Goal: Task Accomplishment & Management: Manage account settings

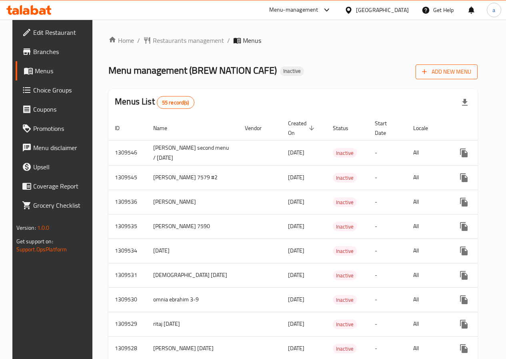
click at [450, 66] on button "Add New Menu" at bounding box center [446, 71] width 62 height 15
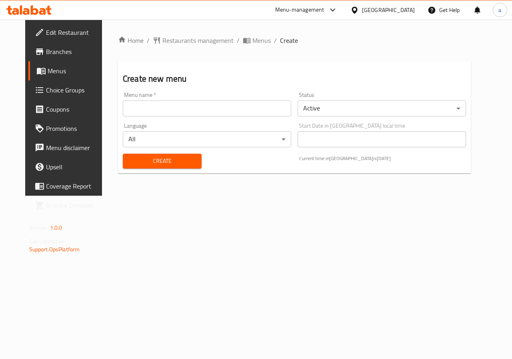
click at [195, 110] on input "text" at bounding box center [207, 108] width 168 height 16
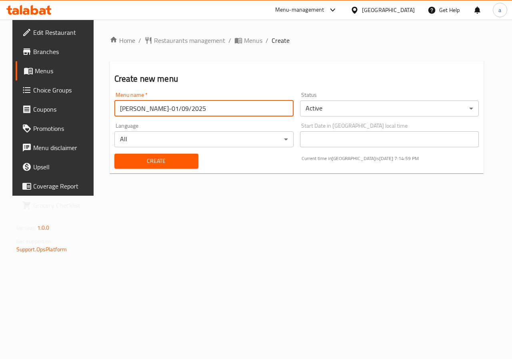
click at [154, 110] on input "[PERSON_NAME]-01/09/2025" at bounding box center [203, 108] width 179 height 16
type input "[PERSON_NAME]-01/09/2025"
click at [312, 108] on body "​ Menu-management [GEOGRAPHIC_DATA] Get Help a Edit Restaurant Branches Menus C…" at bounding box center [256, 189] width 512 height 339
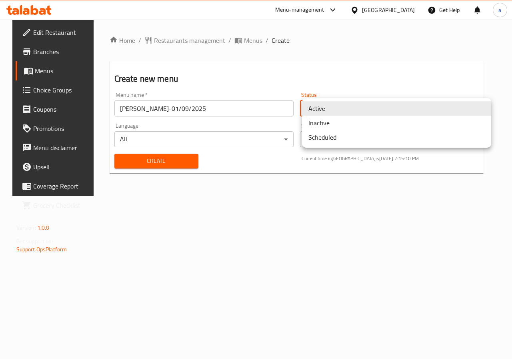
click at [322, 136] on li "Scheduled" at bounding box center [396, 137] width 189 height 14
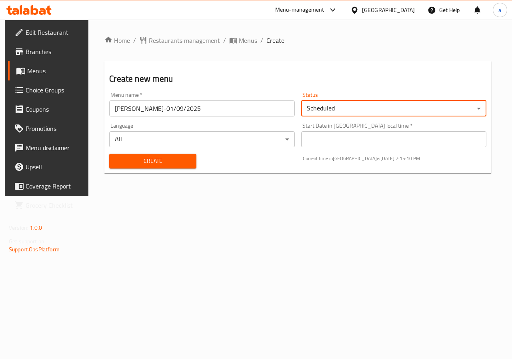
click at [329, 111] on body "​ Menu-management Egypt Get Help a Edit Restaurant Branches Menus Choice Groups…" at bounding box center [256, 189] width 512 height 339
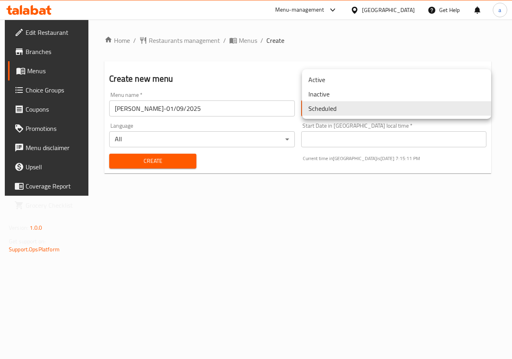
click at [331, 93] on li "Inactive" at bounding box center [396, 94] width 189 height 14
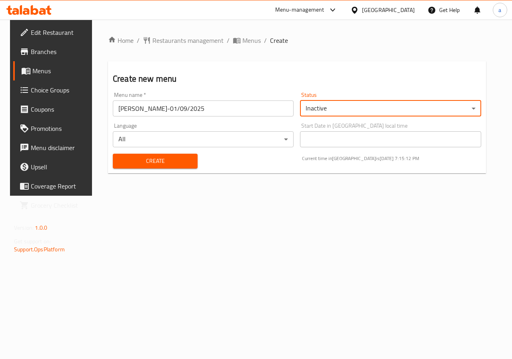
click at [156, 165] on span "Create" at bounding box center [155, 161] width 72 height 10
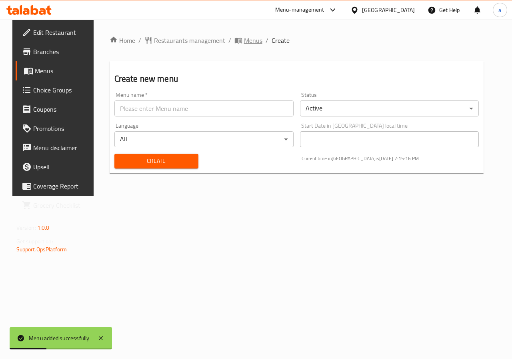
click at [244, 38] on span "Menus" at bounding box center [253, 41] width 18 height 10
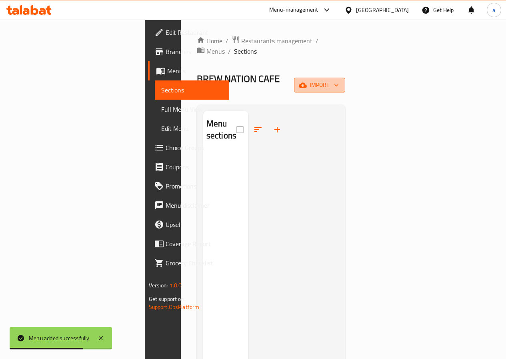
click at [345, 78] on button "import" at bounding box center [319, 85] width 51 height 15
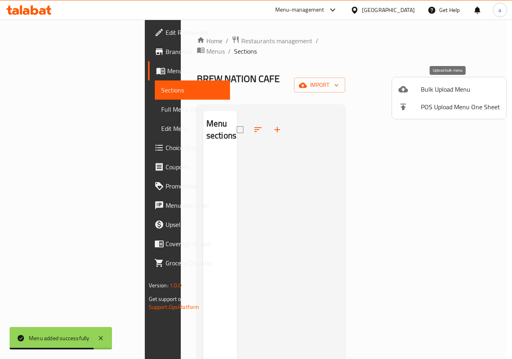
click at [444, 88] on span "Bulk Upload Menu" at bounding box center [459, 89] width 79 height 10
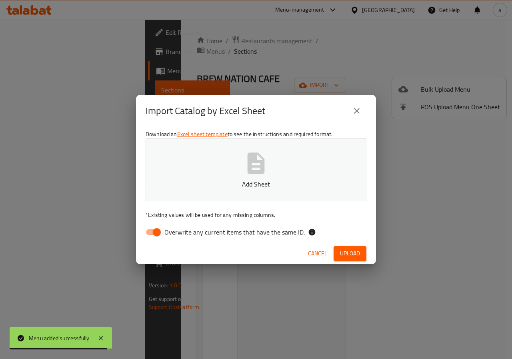
click at [155, 234] on input "Overwrite any current items that have the same ID." at bounding box center [157, 231] width 46 height 15
checkbox input "false"
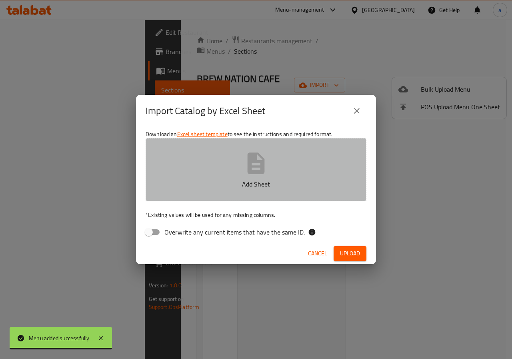
click at [218, 188] on p "Add Sheet" at bounding box center [256, 184] width 196 height 10
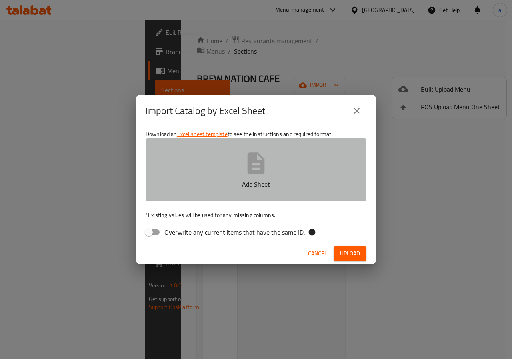
click at [309, 179] on button "Add Sheet" at bounding box center [255, 169] width 221 height 63
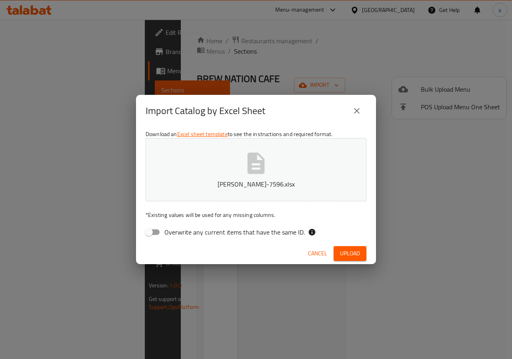
click at [352, 249] on span "Upload" at bounding box center [350, 253] width 20 height 10
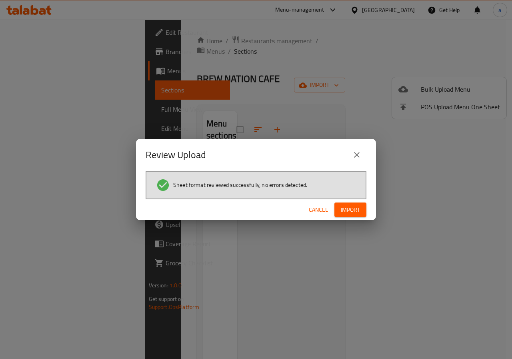
click at [354, 209] on span "Import" at bounding box center [350, 210] width 19 height 10
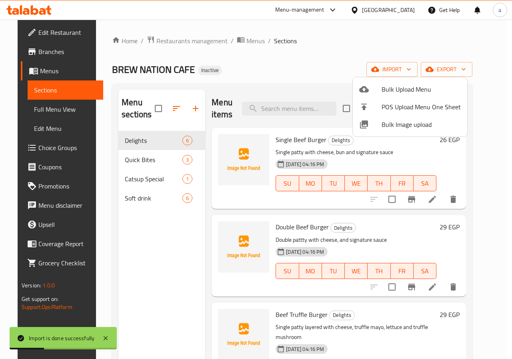
click at [255, 52] on div at bounding box center [256, 179] width 512 height 359
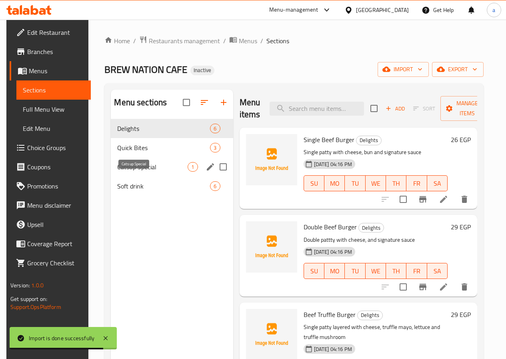
click at [122, 171] on span "Catsup Special" at bounding box center [152, 167] width 70 height 10
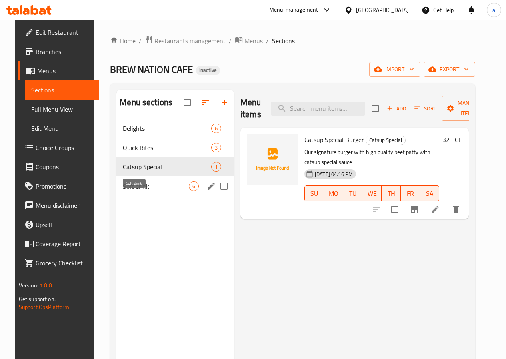
click at [127, 191] on span "Soft drink" at bounding box center [156, 186] width 66 height 10
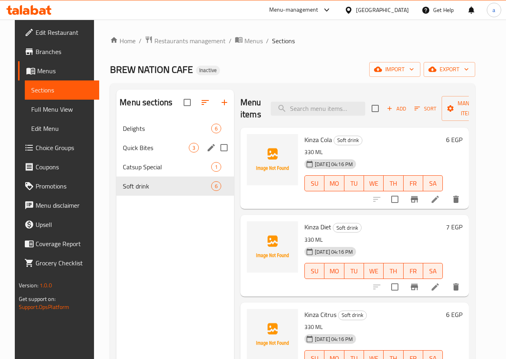
click at [133, 157] on div "Quick Bites 3" at bounding box center [175, 147] width 118 height 19
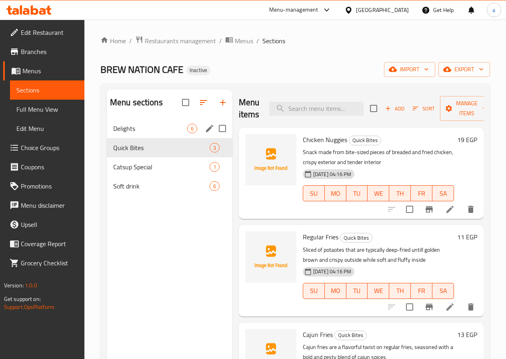
click at [140, 133] on span "Delights" at bounding box center [150, 128] width 74 height 10
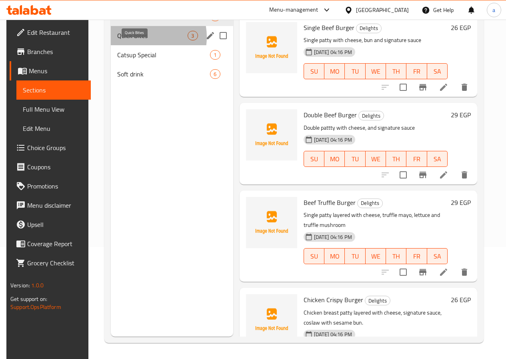
click at [136, 40] on span "Quick Bites" at bounding box center [152, 36] width 70 height 10
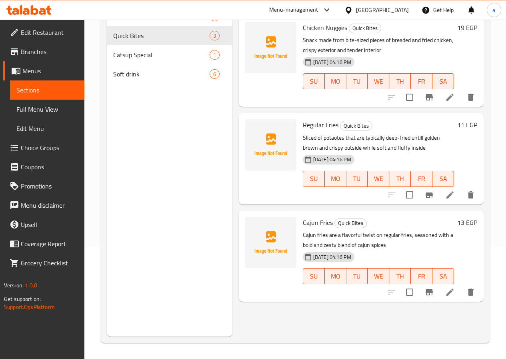
scroll to position [72, 0]
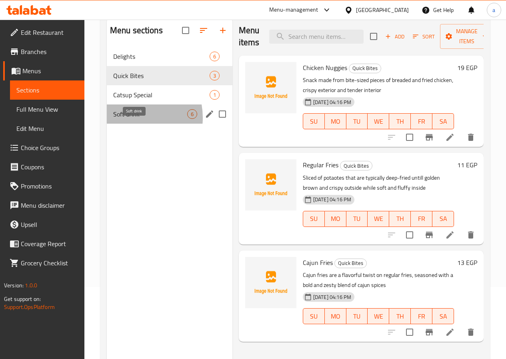
click at [128, 119] on span "Soft drink" at bounding box center [150, 114] width 74 height 10
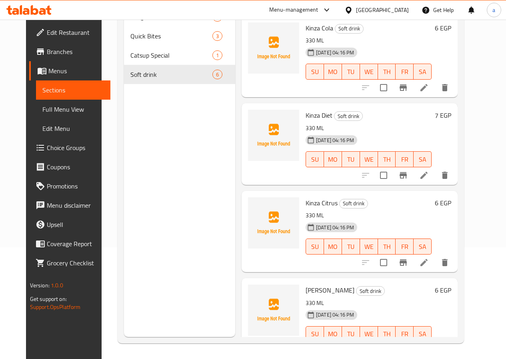
scroll to position [112, 0]
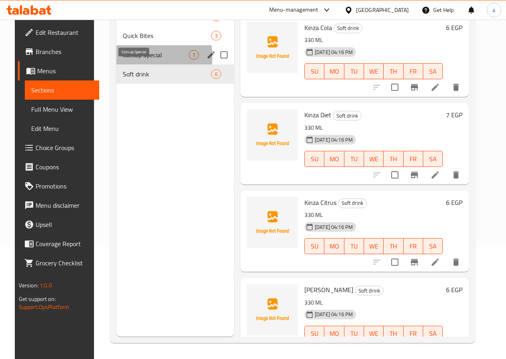
click at [125, 60] on span "Catsup Special" at bounding box center [156, 55] width 66 height 10
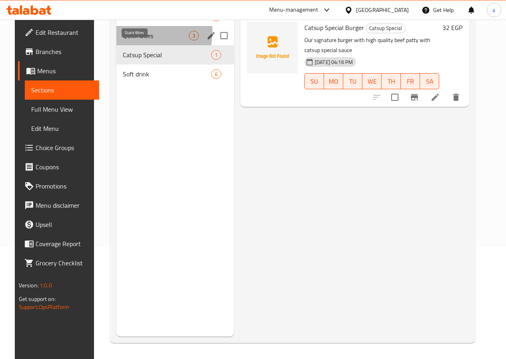
click at [123, 40] on span "Quick Bites" at bounding box center [156, 36] width 66 height 10
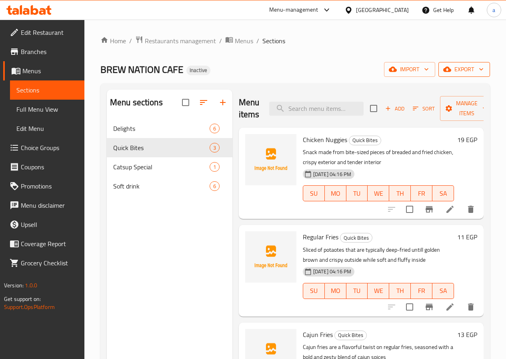
click at [454, 71] on span "export" at bounding box center [463, 69] width 39 height 10
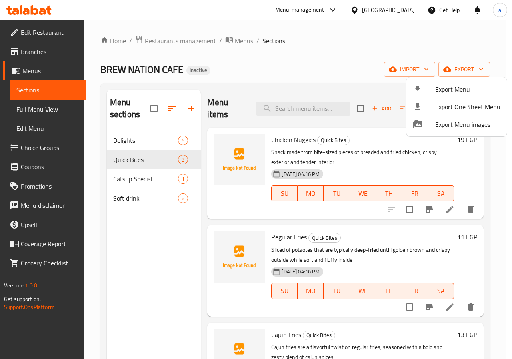
click at [412, 72] on div at bounding box center [256, 179] width 512 height 359
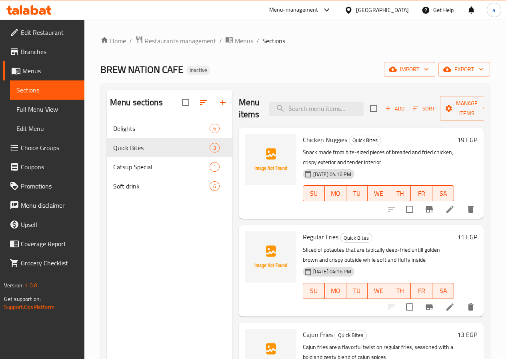
click at [412, 72] on span "import" at bounding box center [409, 69] width 38 height 10
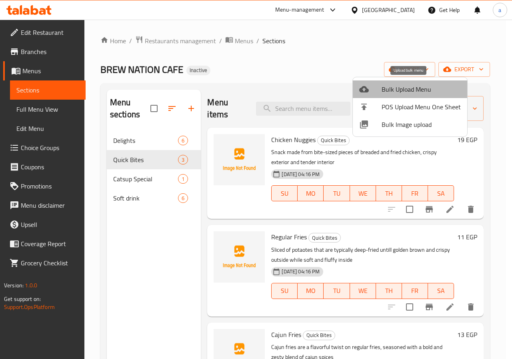
click at [412, 88] on span "Bulk Upload Menu" at bounding box center [420, 89] width 79 height 10
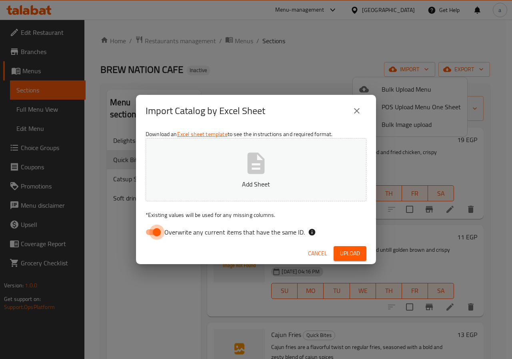
click at [149, 230] on input "Overwrite any current items that have the same ID." at bounding box center [157, 231] width 46 height 15
checkbox input "false"
click at [211, 190] on button "Add Sheet" at bounding box center [255, 169] width 221 height 63
click at [345, 245] on div "Cancel Upload" at bounding box center [256, 253] width 240 height 21
click at [347, 249] on span "Upload" at bounding box center [350, 253] width 20 height 10
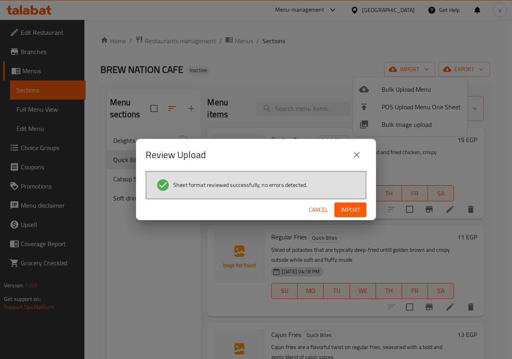
click at [341, 207] on span "Import" at bounding box center [350, 210] width 19 height 10
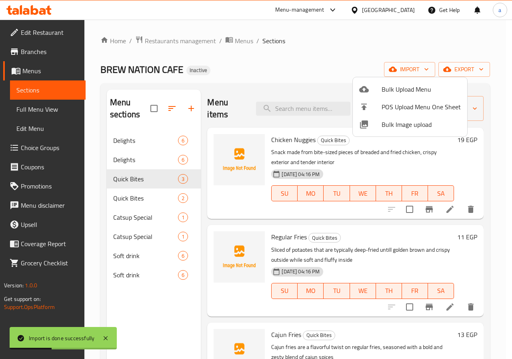
click at [150, 108] on div at bounding box center [256, 179] width 512 height 359
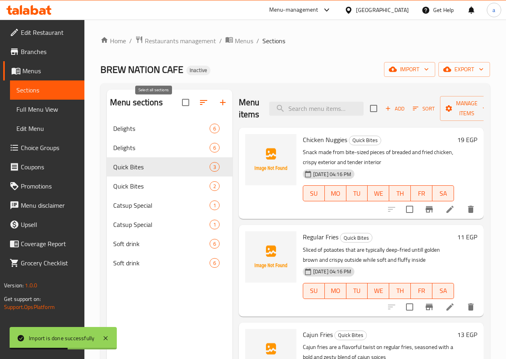
click at [177, 108] on input "checkbox" at bounding box center [185, 102] width 17 height 17
click at [177, 111] on input "checkbox" at bounding box center [185, 102] width 17 height 17
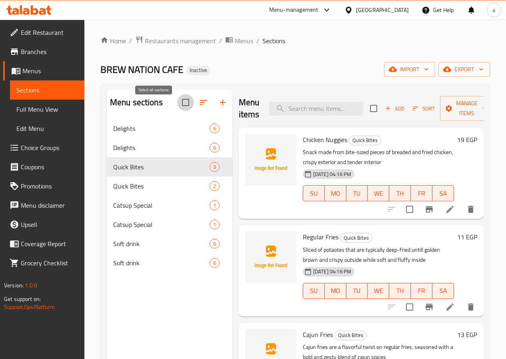
click at [177, 104] on input "checkbox" at bounding box center [185, 102] width 17 height 17
click at [177, 107] on input "checkbox" at bounding box center [185, 102] width 17 height 17
click at [177, 105] on input "checkbox" at bounding box center [185, 102] width 17 height 17
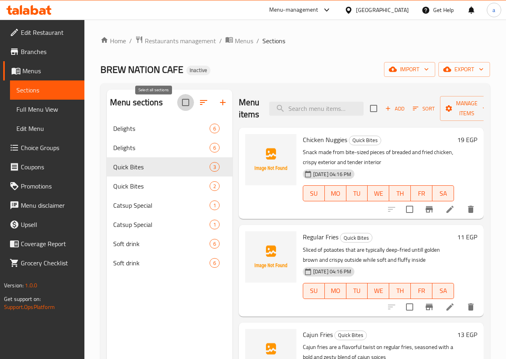
checkbox input "false"
click at [177, 103] on input "checkbox" at bounding box center [185, 102] width 17 height 15
checkbox input "true"
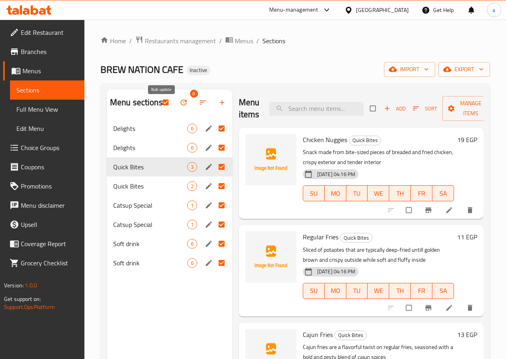
click at [179, 106] on icon "button" at bounding box center [183, 102] width 8 height 8
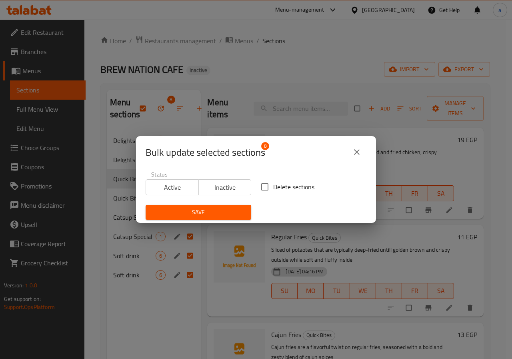
click at [273, 189] on span "Delete sections" at bounding box center [293, 187] width 41 height 10
click at [272, 189] on input "Delete sections" at bounding box center [264, 186] width 17 height 17
checkbox input "true"
click at [223, 208] on span "Save" at bounding box center [198, 212] width 93 height 10
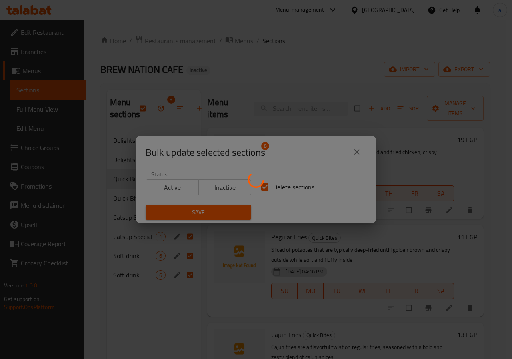
checkbox input "false"
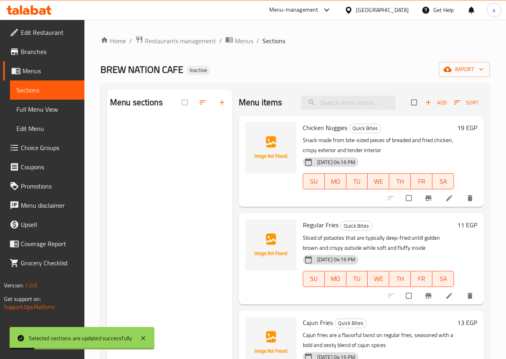
click at [182, 107] on div at bounding box center [207, 103] width 50 height 18
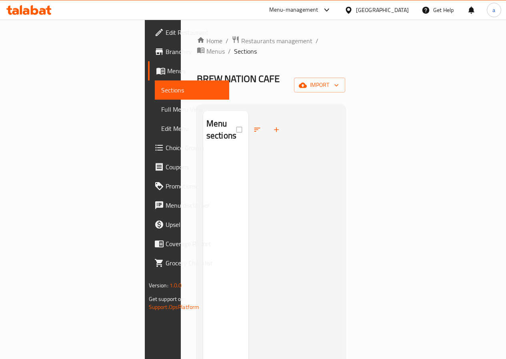
click at [345, 61] on div "Home / Restaurants management / Menus / Sections BREW NATION CAFE Inactive impo…" at bounding box center [271, 256] width 149 height 440
click at [339, 80] on span "import" at bounding box center [319, 85] width 38 height 10
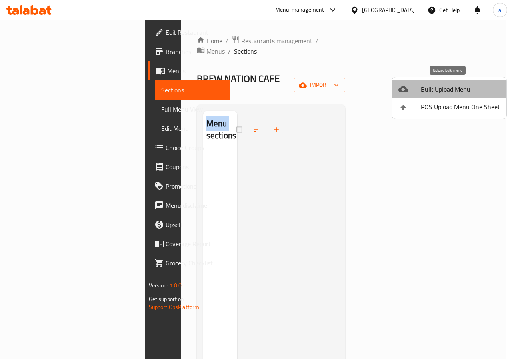
click at [451, 86] on span "Bulk Upload Menu" at bounding box center [459, 89] width 79 height 10
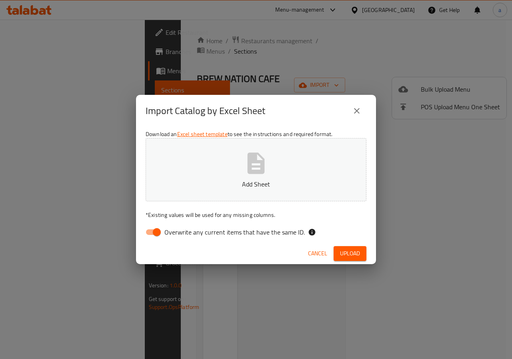
click at [151, 230] on input "Overwrite any current items that have the same ID." at bounding box center [157, 231] width 46 height 15
checkbox input "false"
click at [201, 193] on button "Add Sheet" at bounding box center [255, 169] width 221 height 63
click at [351, 248] on span "Upload" at bounding box center [350, 253] width 20 height 10
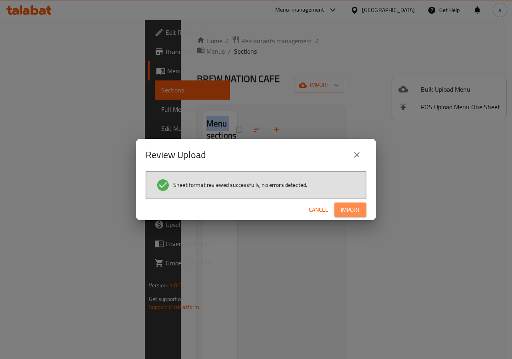
click at [359, 213] on span "Import" at bounding box center [350, 210] width 19 height 10
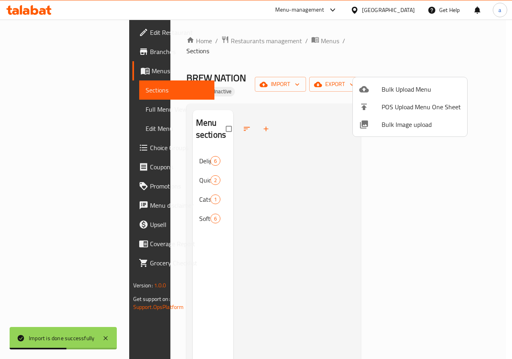
click at [145, 160] on div at bounding box center [256, 179] width 512 height 359
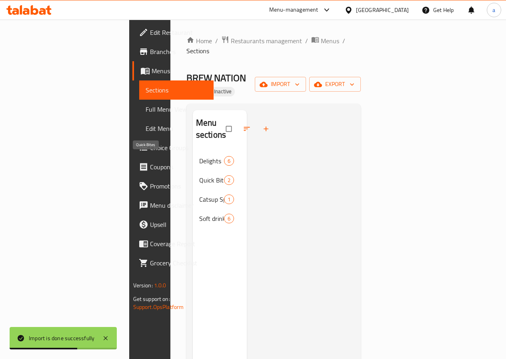
click at [199, 175] on span "Quick Bites" at bounding box center [211, 180] width 25 height 10
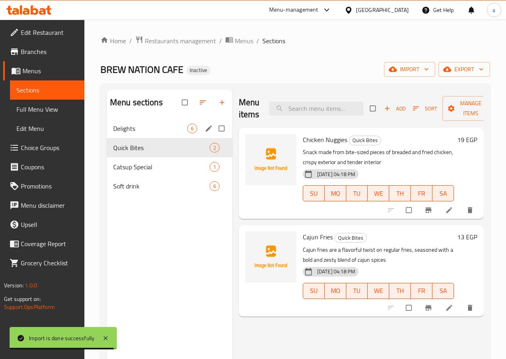
click at [140, 133] on span "Delights" at bounding box center [150, 128] width 74 height 10
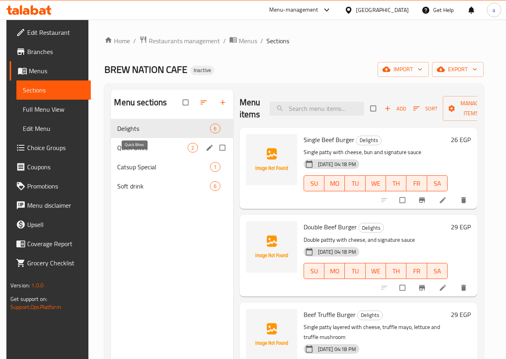
click at [138, 152] on span "Quick Bites" at bounding box center [152, 148] width 70 height 10
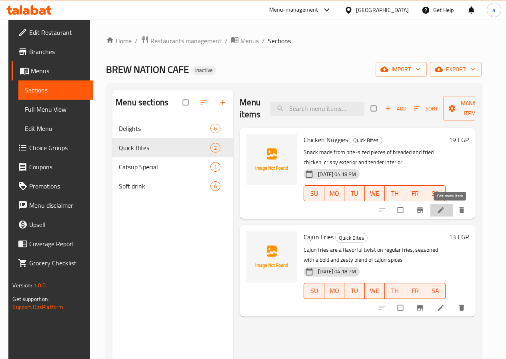
click at [443, 209] on icon at bounding box center [440, 210] width 6 height 6
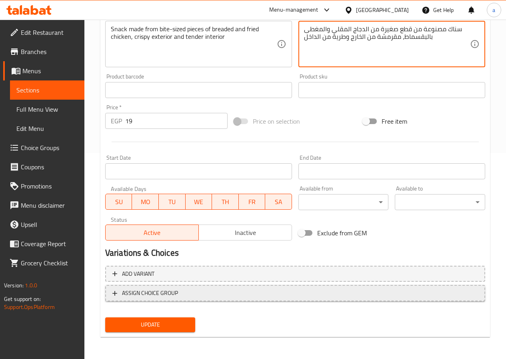
scroll to position [206, 0]
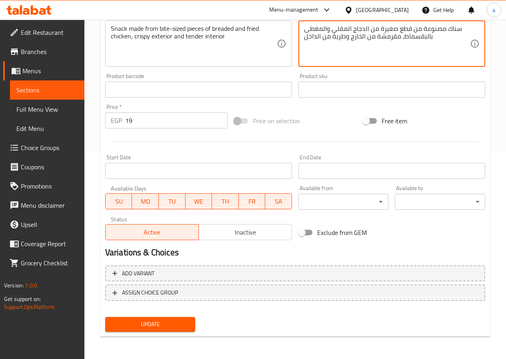
type textarea "سناك مصنوعة من قطع صغيرة من الدجاج المقلي والمغطى بالبقسماط، مقرمشة من الخارج و…"
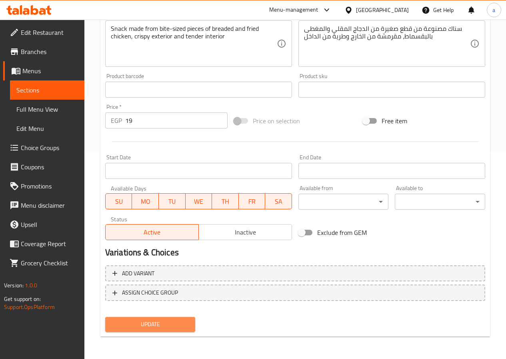
click at [173, 323] on span "Update" at bounding box center [151, 324] width 78 height 10
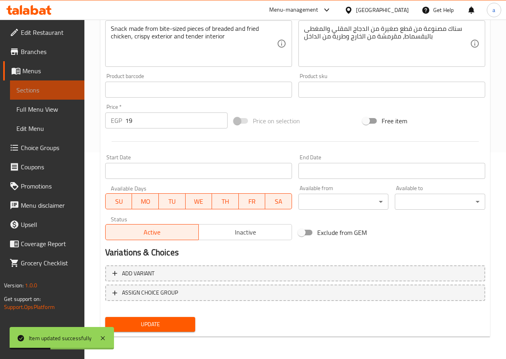
click at [46, 86] on span "Sections" at bounding box center [47, 90] width 62 height 10
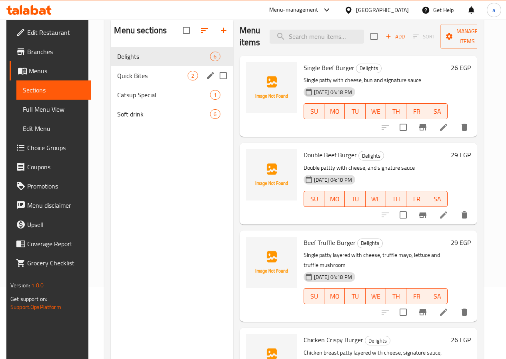
scroll to position [32, 0]
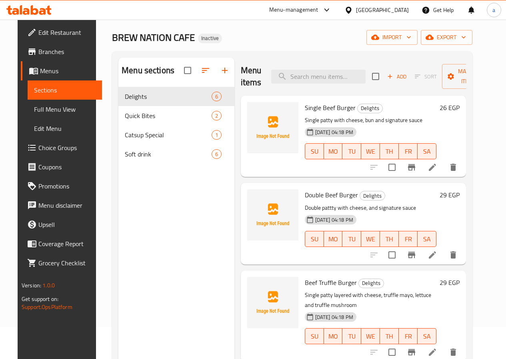
click at [44, 47] on span "Branches" at bounding box center [66, 52] width 57 height 10
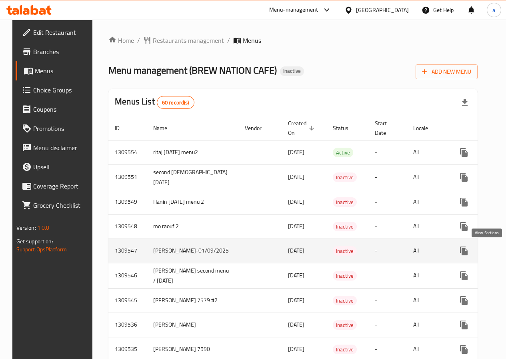
click at [183, 251] on td "[PERSON_NAME]-01/09/2025" at bounding box center [193, 251] width 92 height 24
drag, startPoint x: 181, startPoint y: 255, endPoint x: 142, endPoint y: 259, distance: 38.6
click at [147, 259] on td "[PERSON_NAME]-01/09/2025" at bounding box center [193, 251] width 92 height 24
click at [166, 260] on td "[PERSON_NAME]-01/09/2025" at bounding box center [193, 251] width 92 height 24
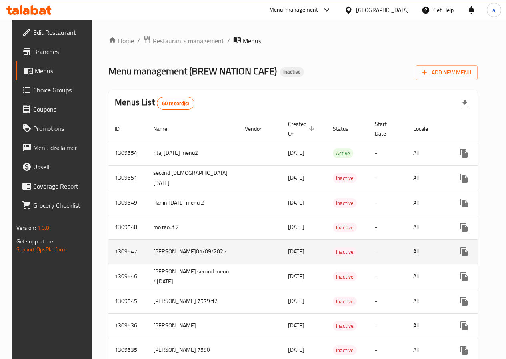
drag, startPoint x: 174, startPoint y: 257, endPoint x: 122, endPoint y: 259, distance: 52.0
click at [122, 259] on tr "1309547 Ahmed-Elshobky-01/09/2025 03/09/2025 Inactive - All" at bounding box center [322, 251] width 429 height 24
click at [175, 258] on td "[PERSON_NAME]-01/09/2025" at bounding box center [193, 251] width 92 height 24
drag, startPoint x: 176, startPoint y: 258, endPoint x: 133, endPoint y: 261, distance: 43.6
click at [133, 261] on tr "1309547 Ahmed-Elshobky-01/09/2025 03/09/2025 Inactive - All" at bounding box center [322, 251] width 429 height 24
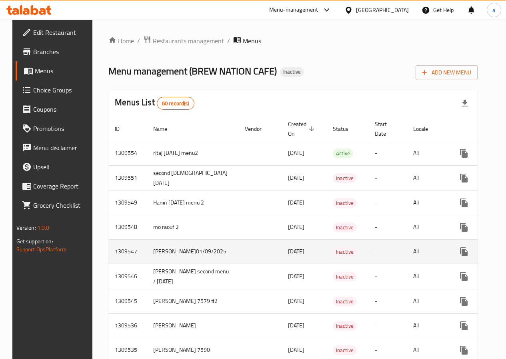
click at [183, 256] on td "[PERSON_NAME]-01/09/2025" at bounding box center [193, 251] width 92 height 24
drag, startPoint x: 189, startPoint y: 260, endPoint x: 137, endPoint y: 259, distance: 52.0
click at [137, 259] on tr "1309547 Ahmed-Elshobky-01/09/2025 03/09/2025 Inactive - All" at bounding box center [322, 251] width 429 height 24
click at [201, 257] on td "[PERSON_NAME]-01/09/2025" at bounding box center [193, 251] width 92 height 24
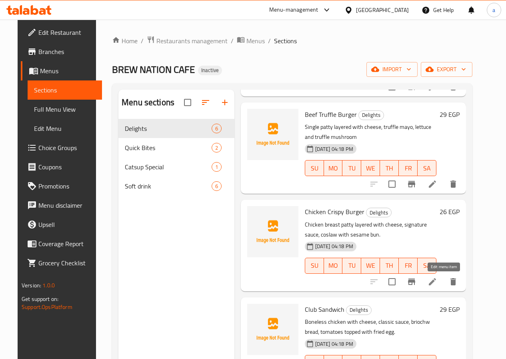
click at [437, 280] on icon at bounding box center [432, 282] width 10 height 10
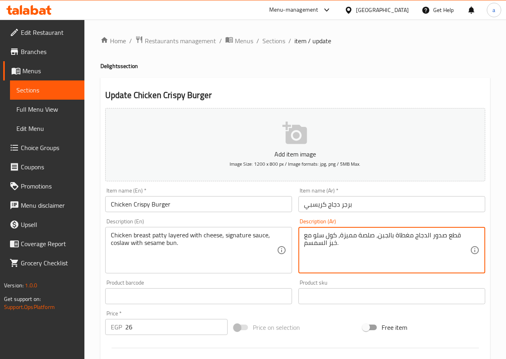
click at [304, 236] on textarea "قطع صدور الدجاج مغطاة بالجبن، صلصة مميزة، كول سلو مع خبز السمسم." at bounding box center [387, 250] width 166 height 38
click at [305, 237] on textarea "قطع صدور الدجاج مغطاة بالجبن، صلصة مميزة، كول سلو مع خبز السمسم." at bounding box center [387, 250] width 166 height 38
click at [311, 233] on textarea "قطع صدور الدجاج مغطاة بالجبن، صلصة مميزة، كول سلو مع خبز السمسم." at bounding box center [387, 250] width 166 height 38
click at [312, 236] on textarea "قطع صدور الدجاج مغطاة بالجبن، صلصة مميزة، كول سلو مع خبز السمسم." at bounding box center [387, 250] width 166 height 38
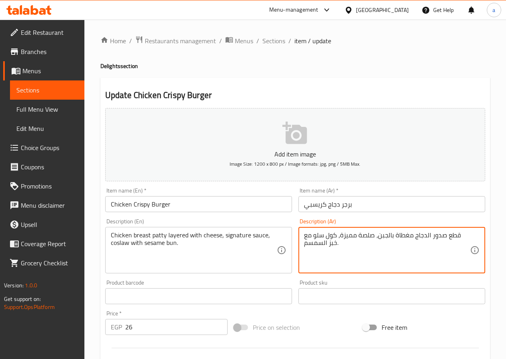
click at [346, 267] on textarea "قطع صدور الدجاج مغطاة بالجبن، صلصة مميزة، كول سلو مع خبز السمسم." at bounding box center [387, 250] width 166 height 38
drag, startPoint x: 338, startPoint y: 253, endPoint x: 391, endPoint y: 229, distance: 58.6
click at [386, 227] on div "قطع صدور الدجاج مغطاة بالجبن، صلصة مميزة، كول سلو مع خبز السمسم. Description (A…" at bounding box center [391, 250] width 187 height 46
click at [404, 249] on textarea "قطع صدور الدجاج مغطاة بالجبن، صلصة مميزة، كول سلو مع خبز السمسم." at bounding box center [387, 250] width 166 height 38
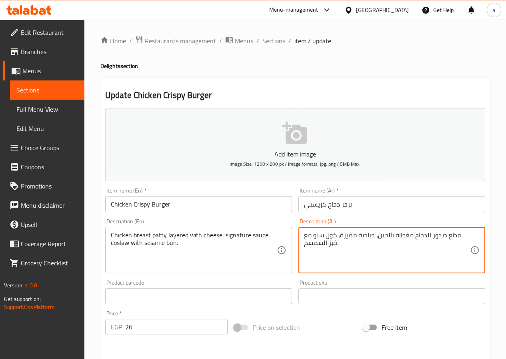
click at [383, 255] on textarea "قطع صدور الدجاج مغطاة بالجبن، صلصة مميزة، كول سلو مع خبز السمسم." at bounding box center [387, 250] width 166 height 38
paste textarea "قطع صدور الدجاج مغطاة بالجبن، صلصة مميزة، كول سلو مع خبز السمسم."
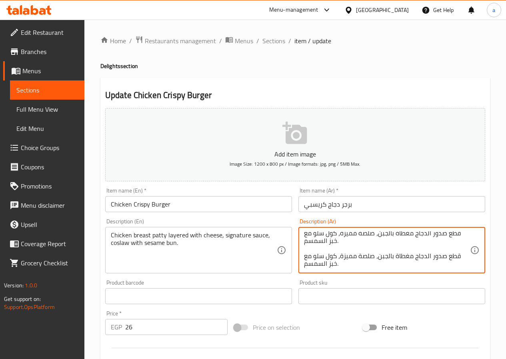
click at [382, 237] on textarea "قطع صدور الدجاج مغطاة بالجبن، صلصة مميزة، كول سلو مع خبز السمسم. قطع صدور الدجا…" at bounding box center [387, 250] width 166 height 38
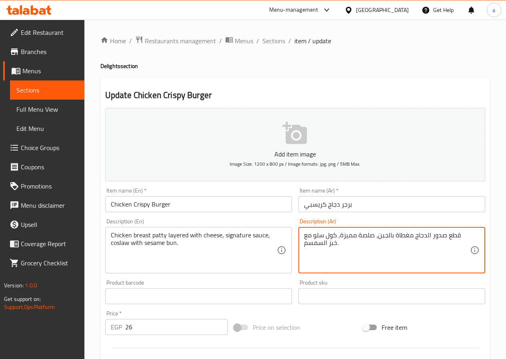
scroll to position [0, 0]
drag, startPoint x: 333, startPoint y: 263, endPoint x: 305, endPoint y: 245, distance: 33.5
click at [304, 245] on textarea "قطع صدور الدجاج مغطاة بالجبنو صلصة مميزةو كول سلو مع كيزر بالسمسم. قطع صدور الد…" at bounding box center [387, 250] width 166 height 38
click at [309, 250] on textarea "قطع صدور الدجاج مغطاة بالجبنو صلصة مميزةو كول سلو مع كيزر بالسمسم. قطع صدور الد…" at bounding box center [387, 250] width 166 height 38
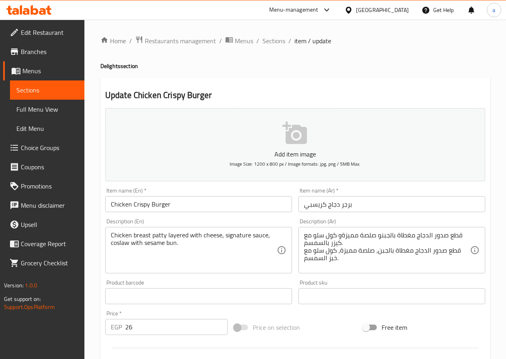
drag, startPoint x: 303, startPoint y: 250, endPoint x: 389, endPoint y: 258, distance: 86.7
click at [333, 258] on div "قطع صدور الدجاج مغطاة بالجبنو صلصة مميزةو كول سلو مع كيزر بالسمسم. قطع صدور الد…" at bounding box center [391, 250] width 187 height 46
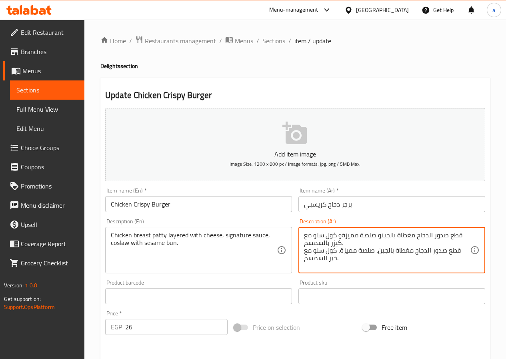
click at [426, 255] on textarea "قطع صدور الدجاج مغطاة بالجبنو صلصة مميزةو كول سلو مع كيزر بالسمسم. قطع صدور الد…" at bounding box center [387, 250] width 166 height 38
drag, startPoint x: 468, startPoint y: 251, endPoint x: 325, endPoint y: 259, distance: 143.3
click at [325, 259] on textarea "قطع صدور الدجاج مغطاة بالجبنو صلصة مميزةو كول سلو مع كيزر بالسمسم. قطع صدور الد…" at bounding box center [387, 250] width 166 height 38
drag, startPoint x: 333, startPoint y: 253, endPoint x: 290, endPoint y: 255, distance: 43.2
click at [290, 255] on div "Add item image Image Size: 1200 x 800 px / Image formats: jpg, png / 5MB Max. I…" at bounding box center [295, 277] width 386 height 345
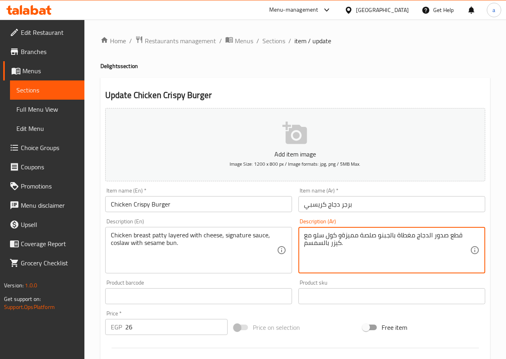
click at [341, 239] on textarea "قطع صدور الدجاج مغطاة بالجبنو صلصة مميزةو كول سلو مع كيزر بالسمسم." at bounding box center [387, 250] width 166 height 38
click at [379, 237] on textarea "قطع صدور الدجاج مغطاة بالجبنو صلصة مميزة, كول سلو مع كيزر بالسمسم." at bounding box center [387, 250] width 166 height 38
click at [378, 250] on textarea "قطع صدور الدجاج مغطاة بالجبن, صلصة مميزة, كول سلو مع كيزر بالسمسم." at bounding box center [387, 250] width 166 height 38
type textarea "قطع صدور الدجاج مغطاة بالجبن, صلصة مميزة, كول سلو مع كيزر بالسمسم."
click at [268, 279] on div "Product barcode Product barcode" at bounding box center [198, 291] width 187 height 24
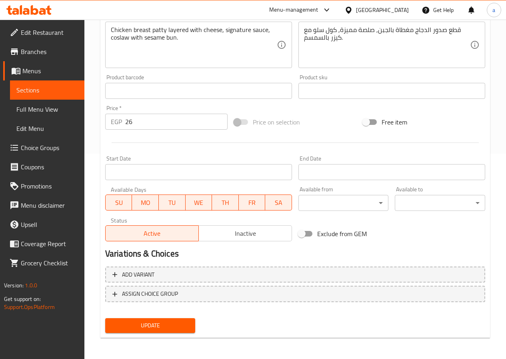
scroll to position [206, 0]
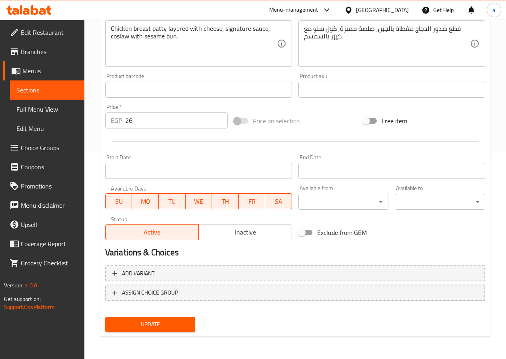
click at [162, 325] on span "Update" at bounding box center [151, 324] width 78 height 10
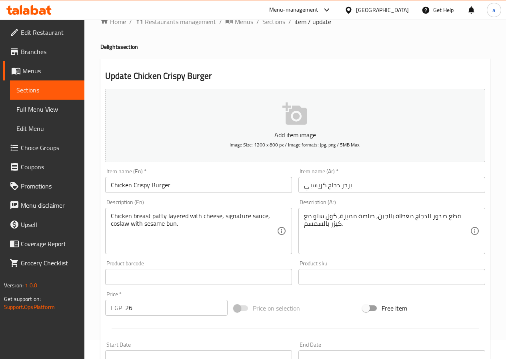
scroll to position [0, 0]
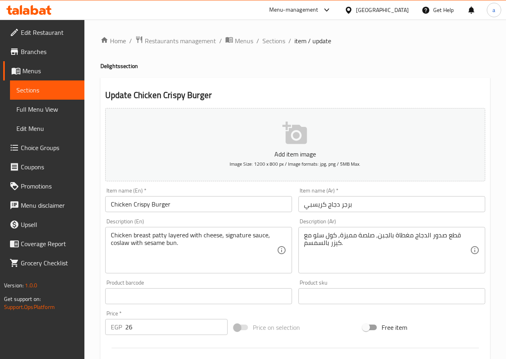
click at [61, 85] on link "Sections" at bounding box center [47, 89] width 74 height 19
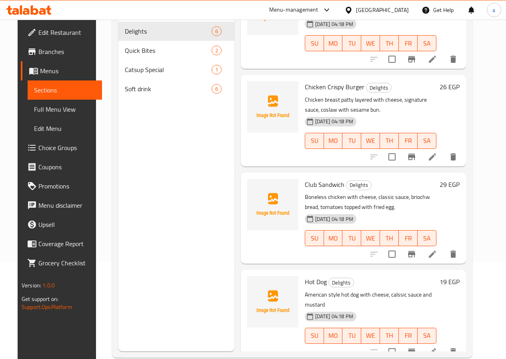
scroll to position [112, 0]
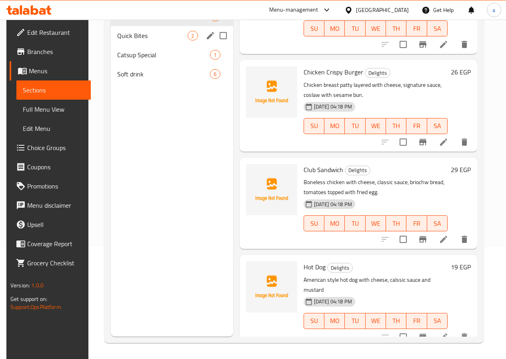
click at [135, 40] on span "Quick Bites" at bounding box center [152, 36] width 70 height 10
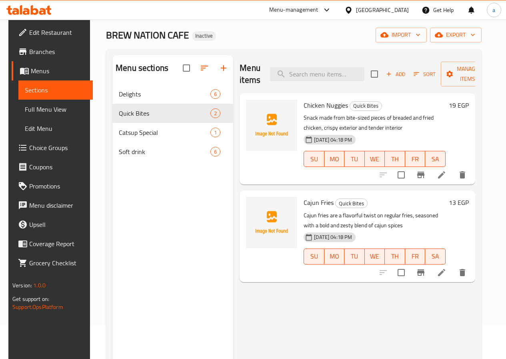
scroll to position [32, 0]
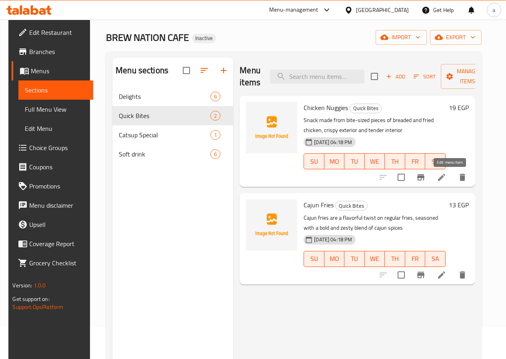
click at [446, 174] on icon at bounding box center [441, 177] width 10 height 10
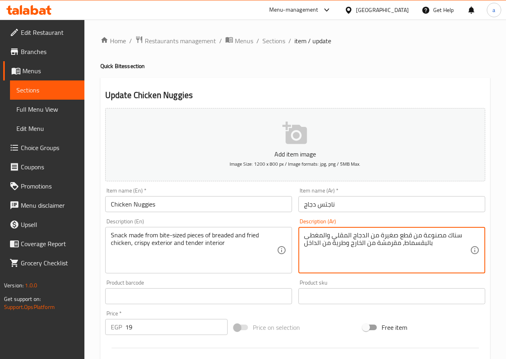
click at [359, 267] on textarea "سناك مصنوعة من قطع صغيرة من الدجاج المقلي والمغطى بالبقسماط، مقرمشة من الخارج و…" at bounding box center [387, 250] width 166 height 38
click at [350, 289] on input "text" at bounding box center [391, 296] width 187 height 16
